Goal: Task Accomplishment & Management: Manage account settings

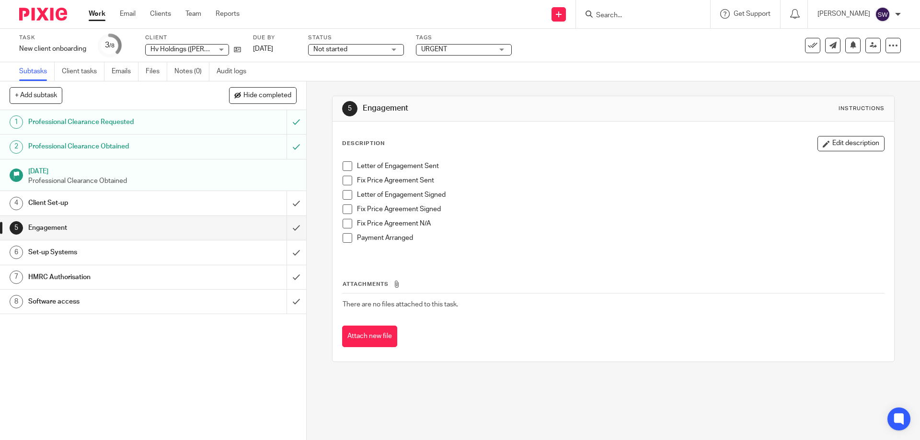
click at [95, 15] on link "Work" at bounding box center [97, 14] width 17 height 10
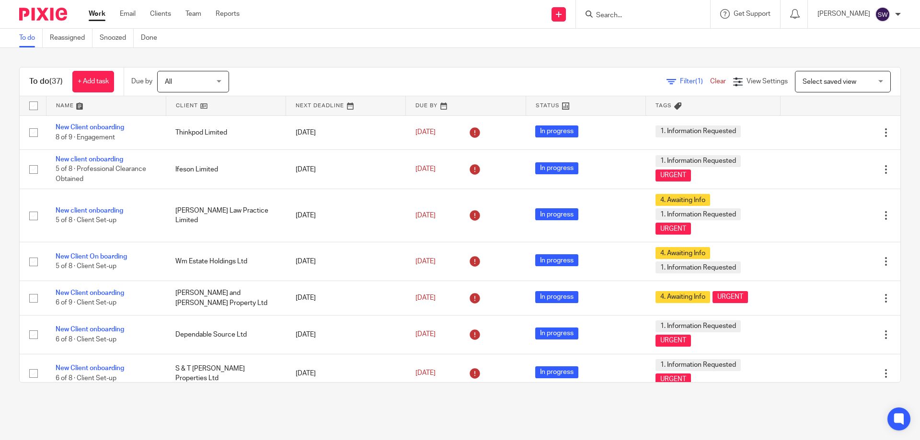
click at [873, 16] on div "Sian Williams" at bounding box center [858, 14] width 83 height 15
click at [873, 62] on li "Logout" at bounding box center [863, 67] width 63 height 14
